Goal: Transaction & Acquisition: Purchase product/service

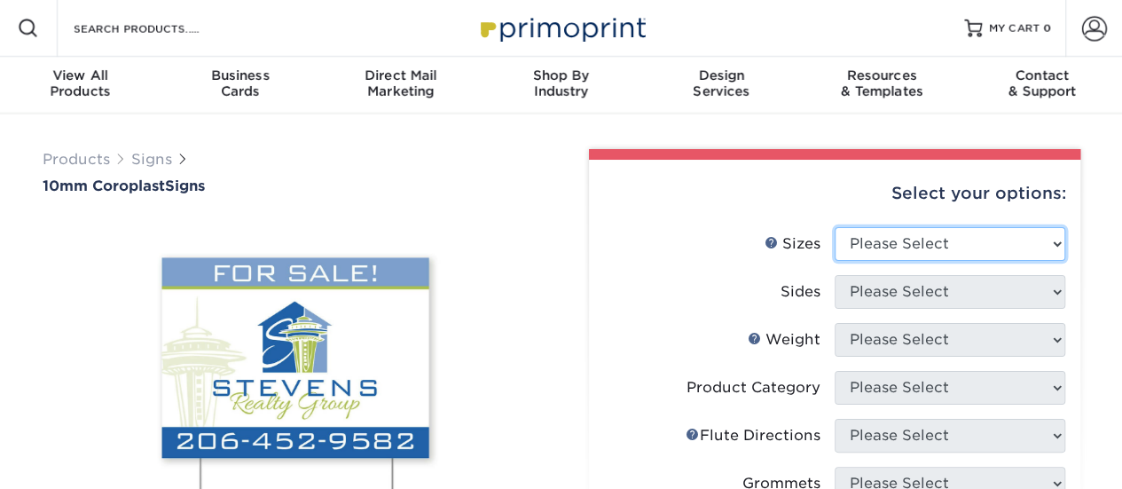
click at [1036, 252] on select "Please Select 6" x 12" 10" x 10" 12" x 18" 18" x 24" 24" x 24" 24" x 36"" at bounding box center [949, 244] width 231 height 34
select select "24.00x24.00"
click at [834, 227] on select "Please Select 6" x 12" 10" x 10" 12" x 18" 18" x 24" 24" x 24" 24" x 36"" at bounding box center [949, 244] width 231 height 34
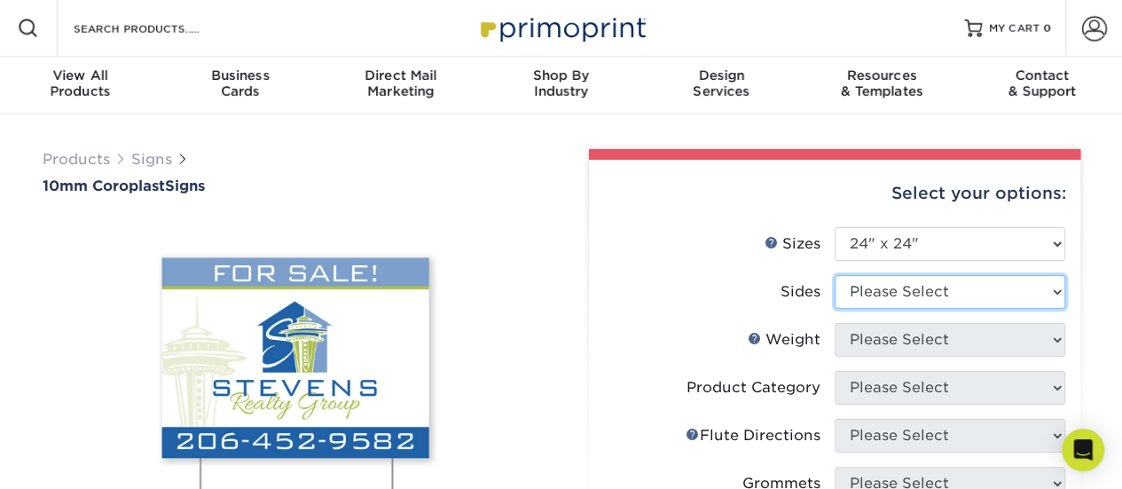
click at [1007, 301] on select "Please Select Print Both Sides Print Front Only" at bounding box center [949, 292] width 231 height 34
select select "13abbda7-1d64-4f25-8bb2-c179b224825d"
click at [834, 275] on select "Please Select Print Both Sides Print Front Only" at bounding box center [949, 292] width 231 height 34
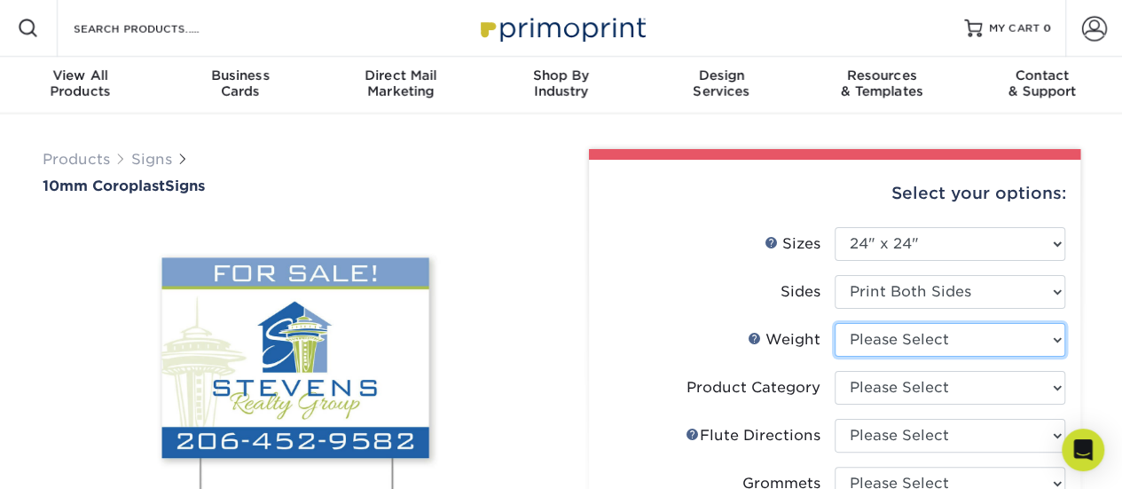
click at [995, 349] on select "Please Select 10CORO" at bounding box center [949, 340] width 231 height 34
select select "10CORO"
click at [834, 323] on select "Please Select 10CORO" at bounding box center [949, 340] width 231 height 34
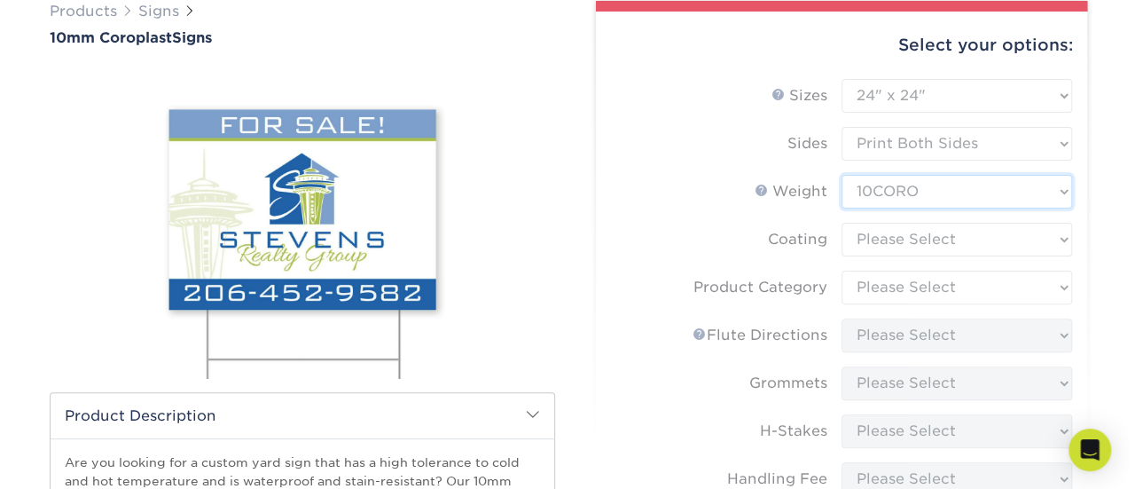
scroll to position [177, 0]
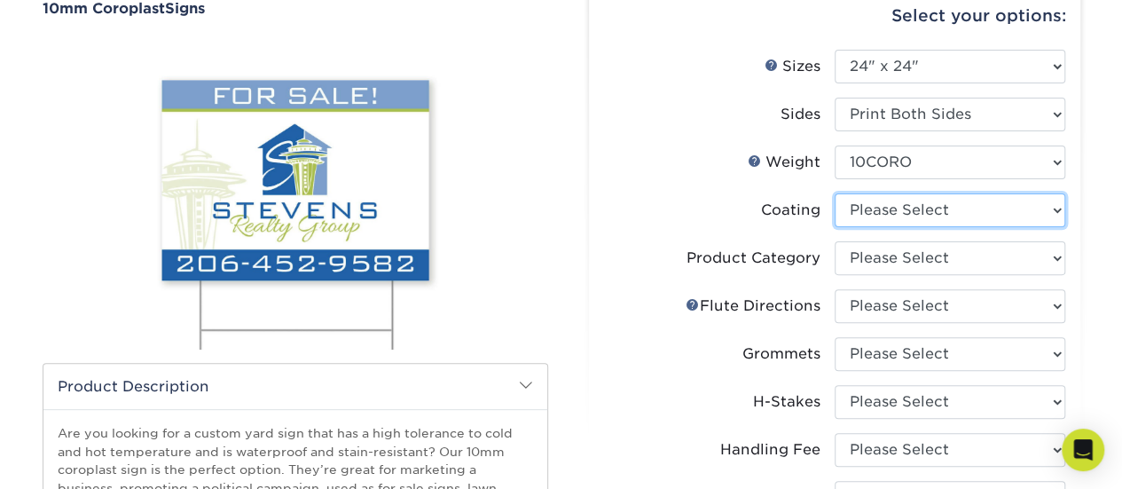
click at [983, 220] on select at bounding box center [949, 210] width 231 height 34
select select "3e7618de-abca-4bda-9f97-8b9129e913d8"
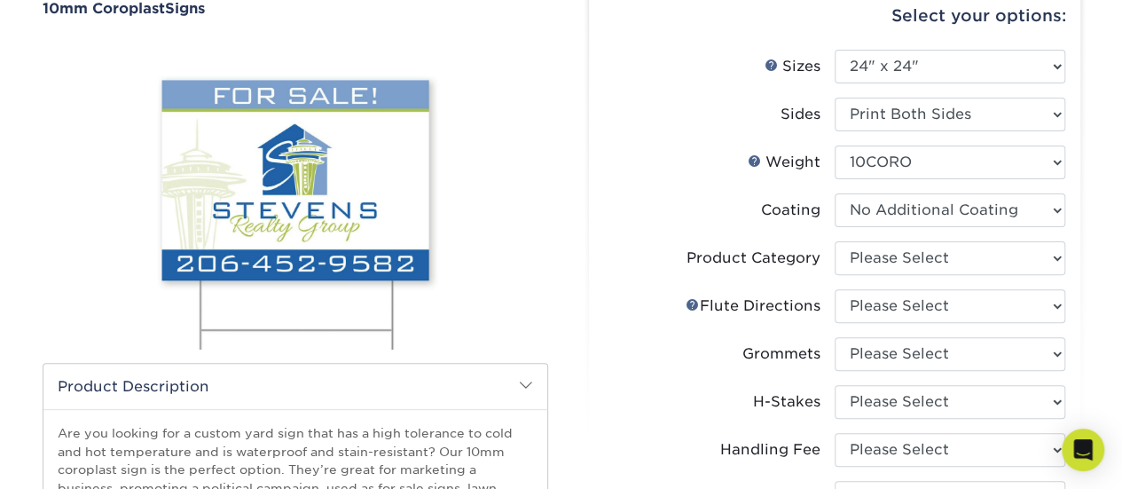
click at [834, 193] on select at bounding box center [949, 210] width 231 height 34
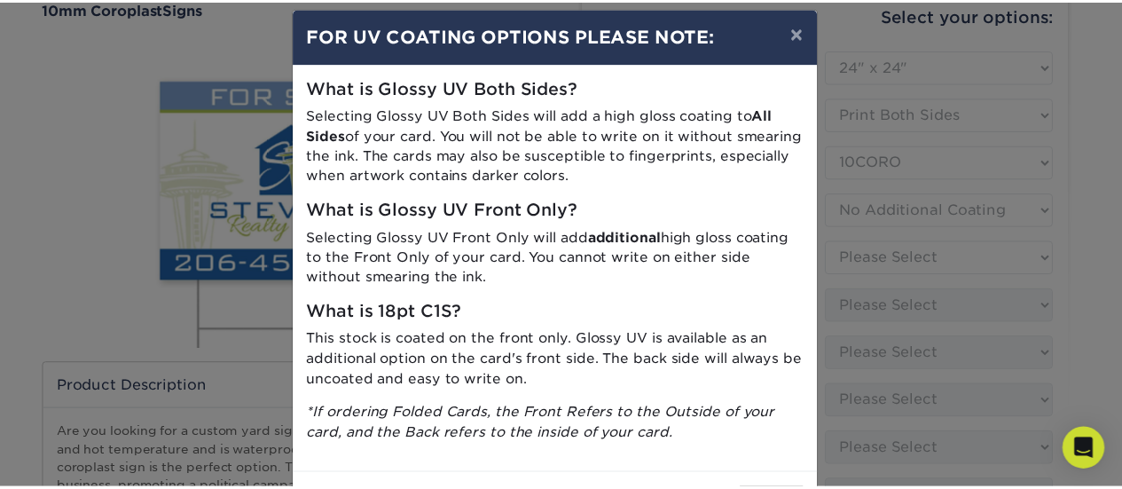
scroll to position [0, 0]
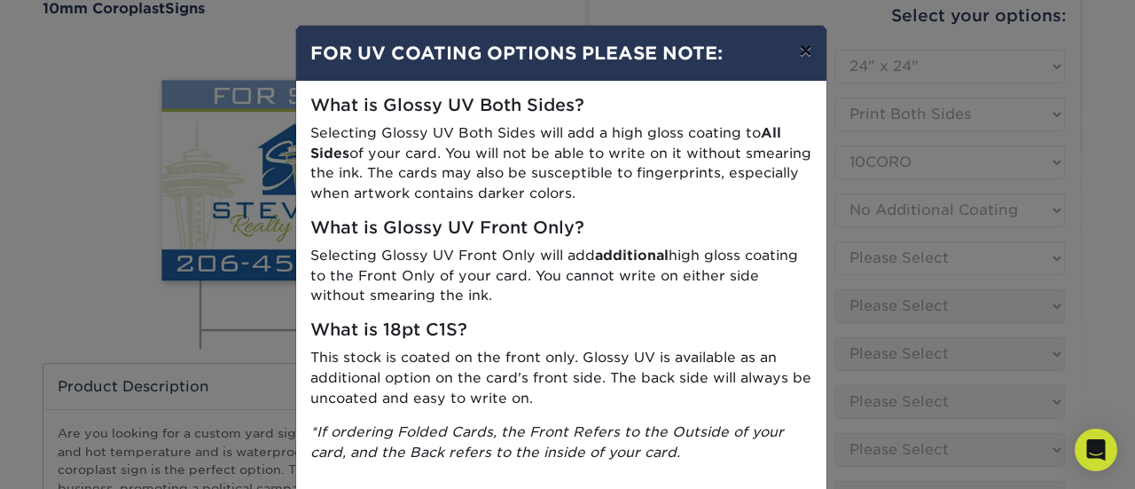
click at [798, 51] on button "×" at bounding box center [805, 51] width 41 height 50
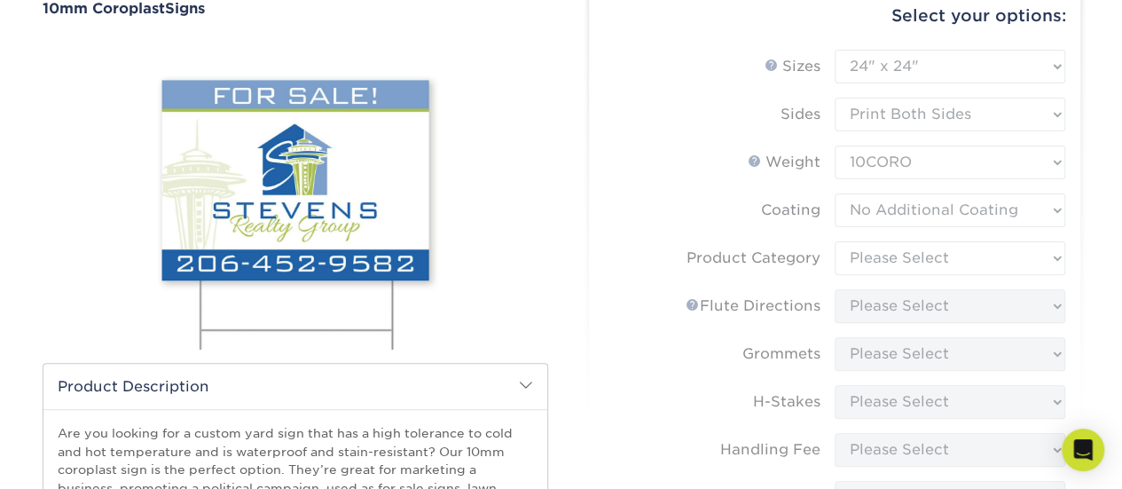
click at [930, 267] on form "Sizes Help Sizes Please Select 6" x 12" 10" x 10" 12" x 18" 18" x 24" 24" x 24"…" at bounding box center [834, 393] width 463 height 686
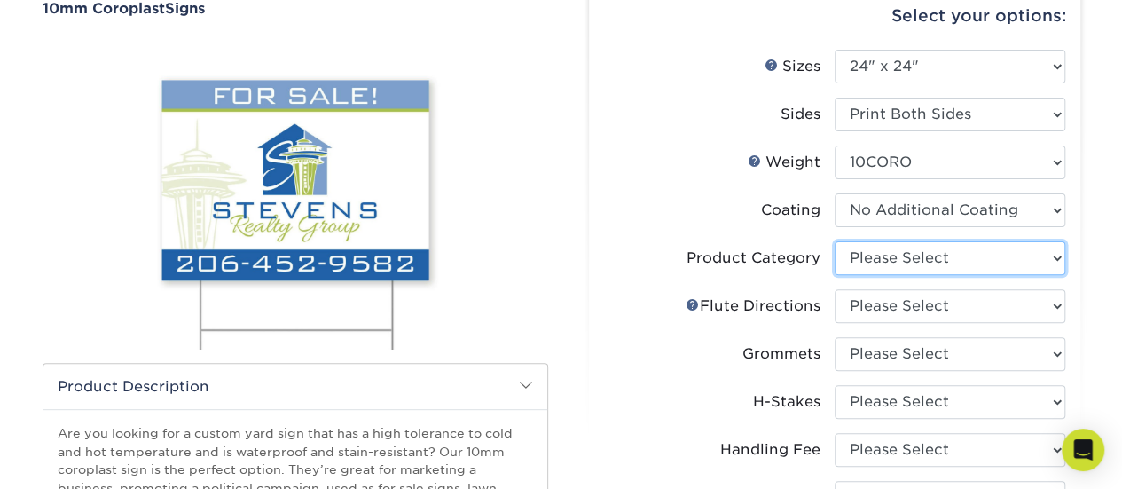
click at [930, 267] on select "Please Select Coroplast Signs" at bounding box center [949, 258] width 231 height 34
select select "b3582ed5-6912-492c-8440-2cc51afdb8e1"
click at [834, 241] on select "Please Select Coroplast Signs" at bounding box center [949, 258] width 231 height 34
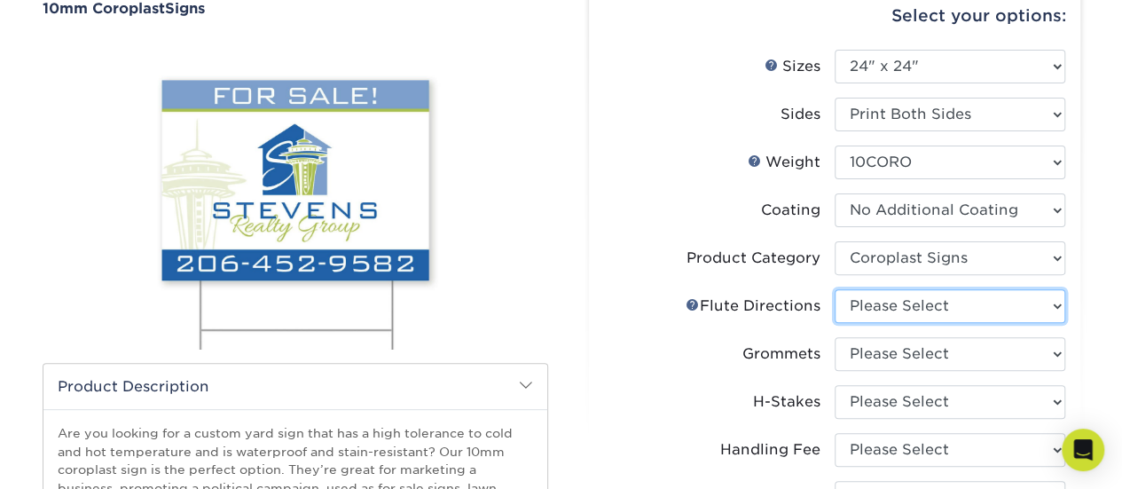
click at [908, 309] on select "Please Select Flute Direction (Horizontal) Flute Direction (Vertical)" at bounding box center [949, 306] width 231 height 34
select select "b9474d6d-25b7-40b8-b284-85b7690982f8"
click at [834, 289] on select "Please Select Flute Direction (Horizontal) Flute Direction (Vertical)" at bounding box center [949, 306] width 231 height 34
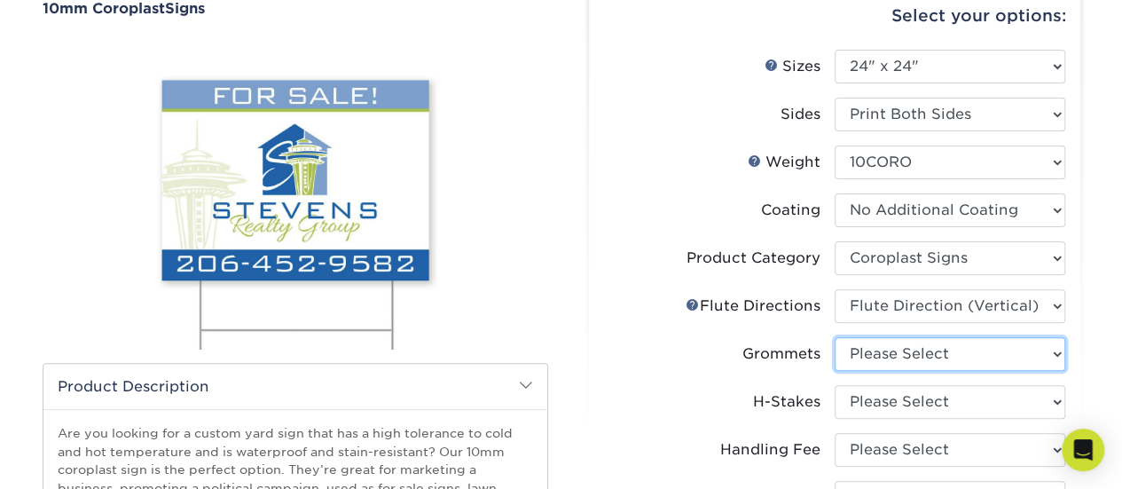
click at [890, 359] on select "Please Select No Grommets Yes, Grommet All 4 Corners Yes, Grommets Top Corners …" at bounding box center [949, 354] width 231 height 34
select select "90d329df-db80-4206-b821-ff9d3f363977"
click at [834, 337] on select "Please Select No Grommets Yes, Grommet All 4 Corners Yes, Grommets Top Corners …" at bounding box center [949, 354] width 231 height 34
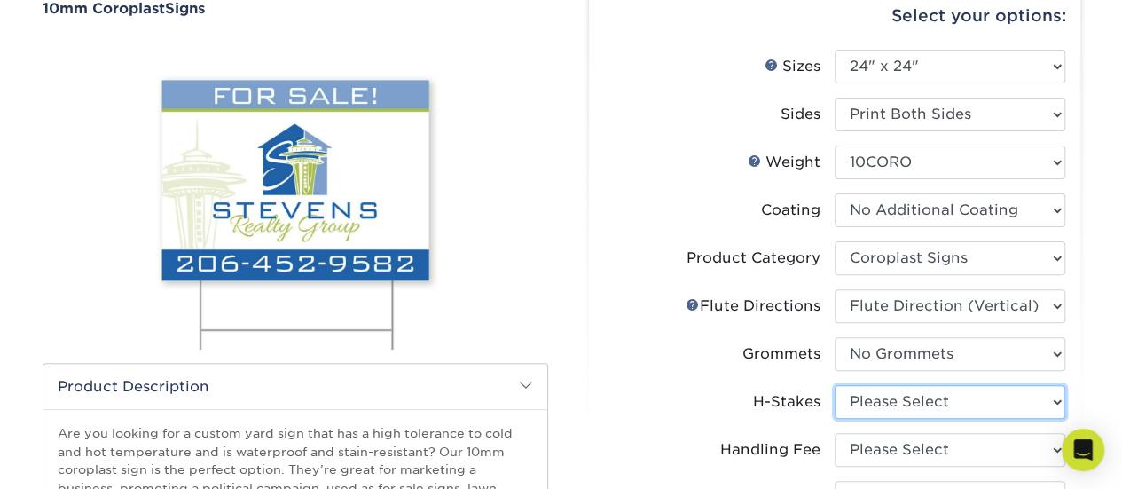
click at [878, 402] on select "Please Select No H-Stakes Yes H-Stakes (Heavy Duty)" at bounding box center [949, 402] width 231 height 34
select select "aec992a9-897e-40ed-b45c-8ce74849ba63"
click at [834, 385] on select "Please Select No H-Stakes Yes H-Stakes (Heavy Duty)" at bounding box center [949, 402] width 231 height 34
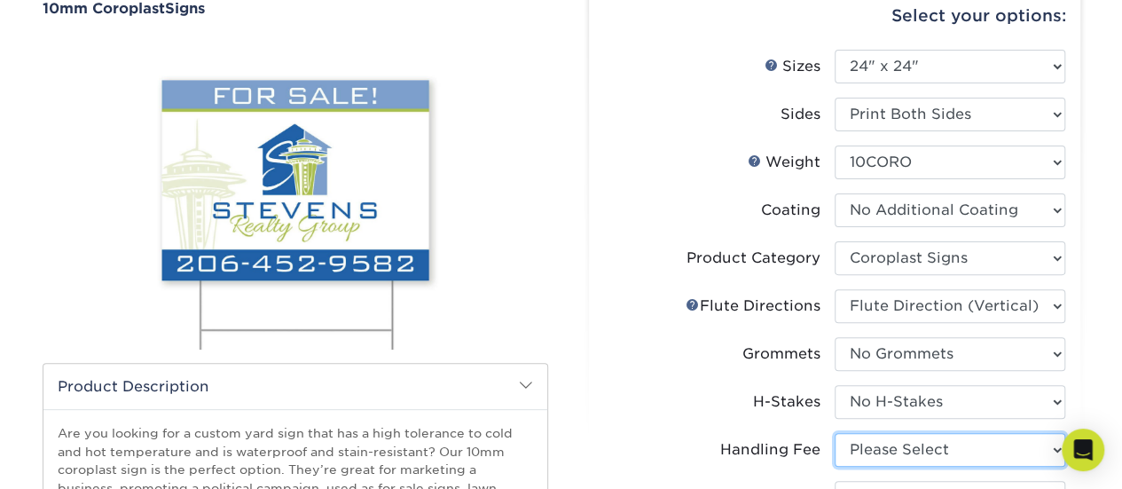
click at [862, 448] on select "Please Select Handling Fee" at bounding box center [949, 450] width 231 height 34
select select "ab74c079-444c-4260-ae6a-e09bdee8073c"
click at [834, 433] on select "Please Select Handling Fee" at bounding box center [949, 450] width 231 height 34
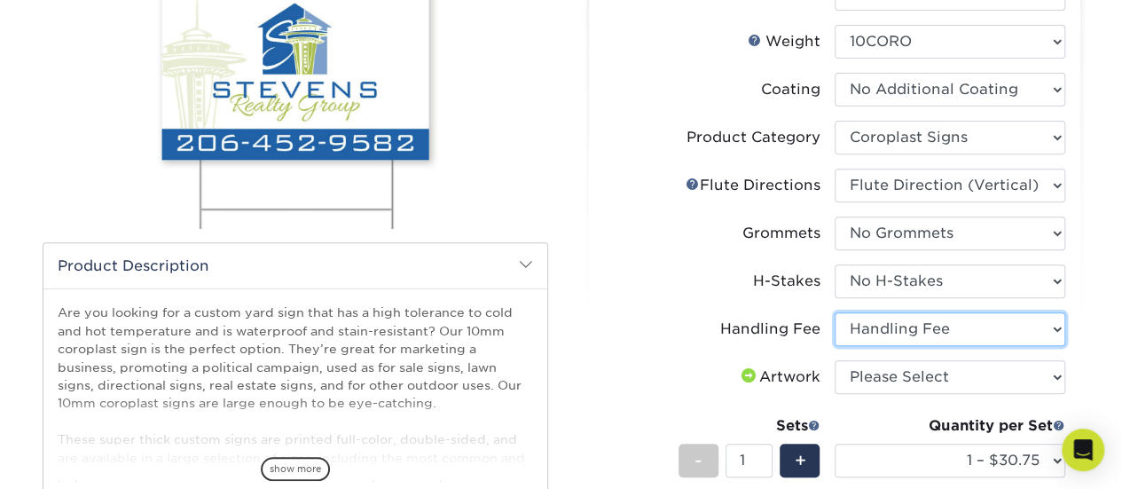
scroll to position [443, 0]
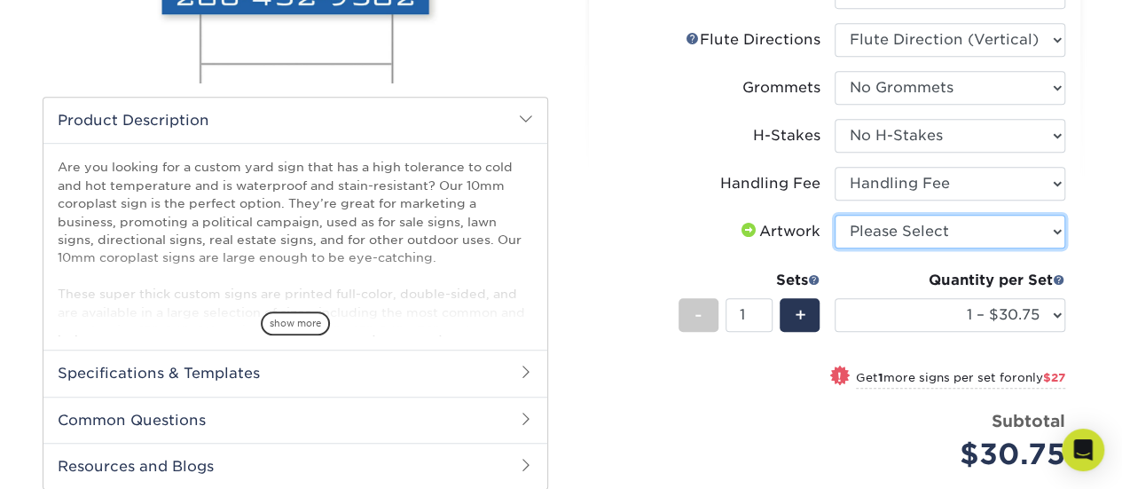
click at [896, 239] on select "Please Select I will upload files I need a design - $50" at bounding box center [949, 232] width 231 height 34
select select "upload"
click at [834, 215] on select "Please Select I will upload files I need a design - $50" at bounding box center [949, 232] width 231 height 34
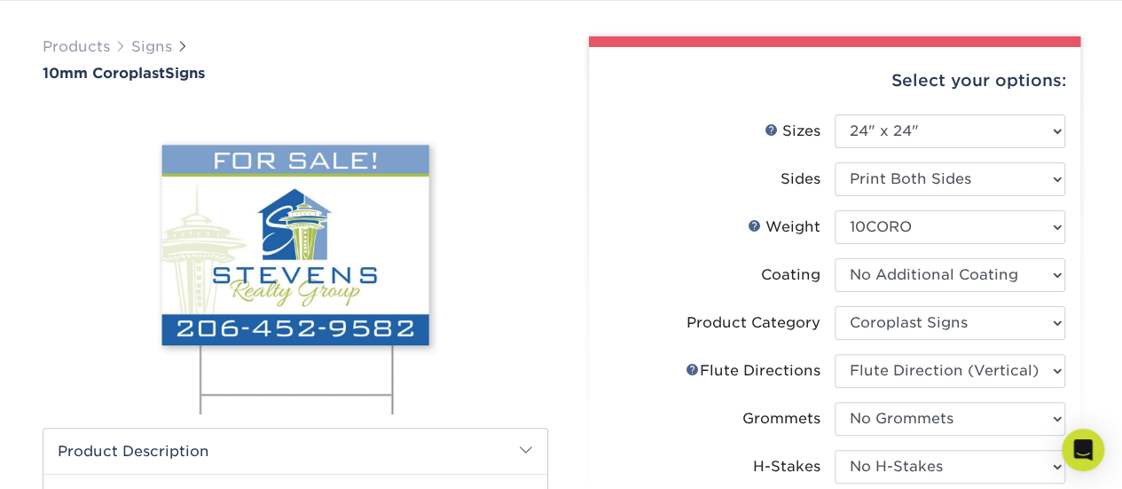
scroll to position [89, 0]
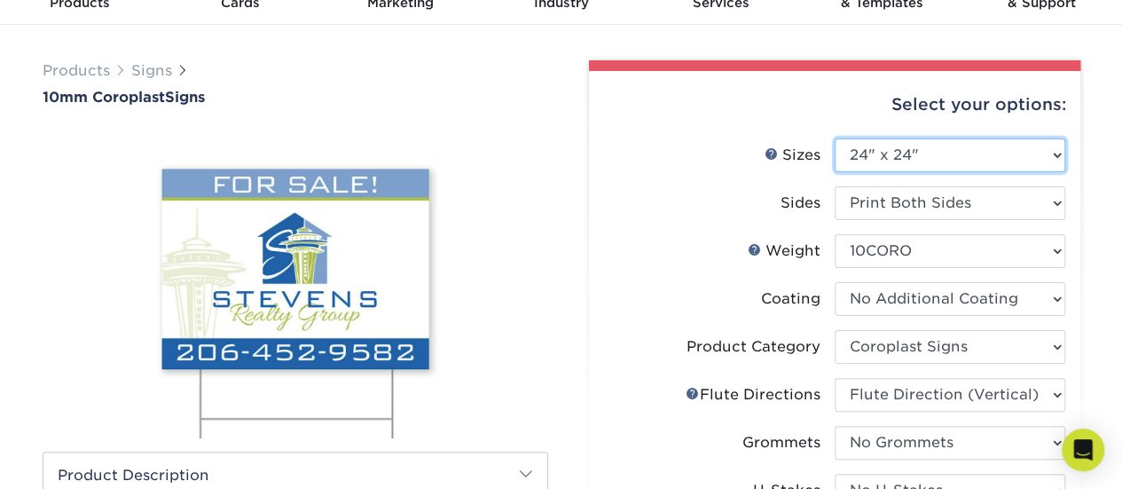
click at [1046, 153] on select "Please Select 6" x 12" 10" x 10" 12" x 18" 18" x 24" 24" x 24" 24" x 36"" at bounding box center [949, 155] width 231 height 34
